Goal: Information Seeking & Learning: Learn about a topic

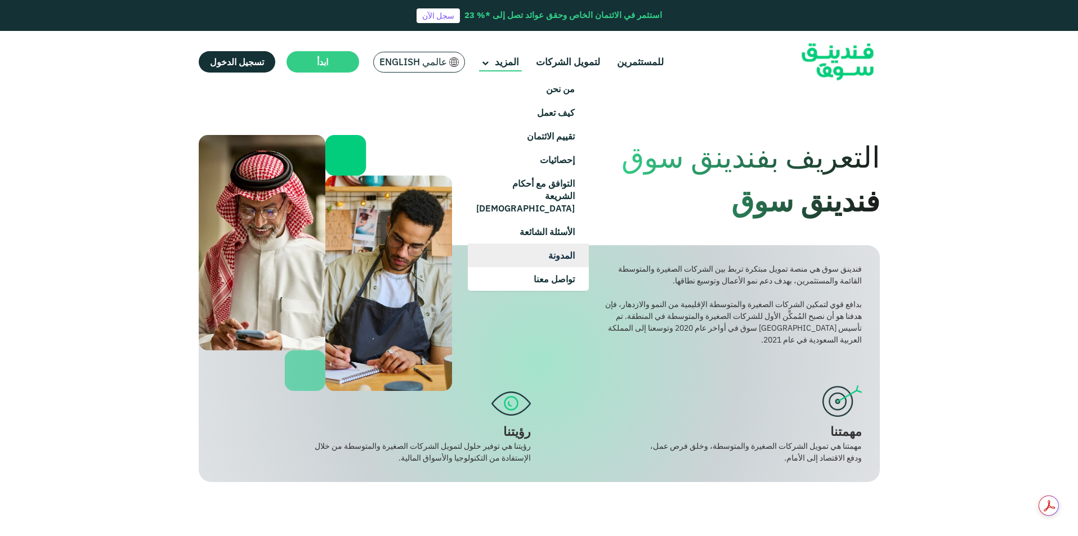
click at [547, 244] on link "المدونة" at bounding box center [528, 256] width 121 height 24
